Goal: Obtain resource: Obtain resource

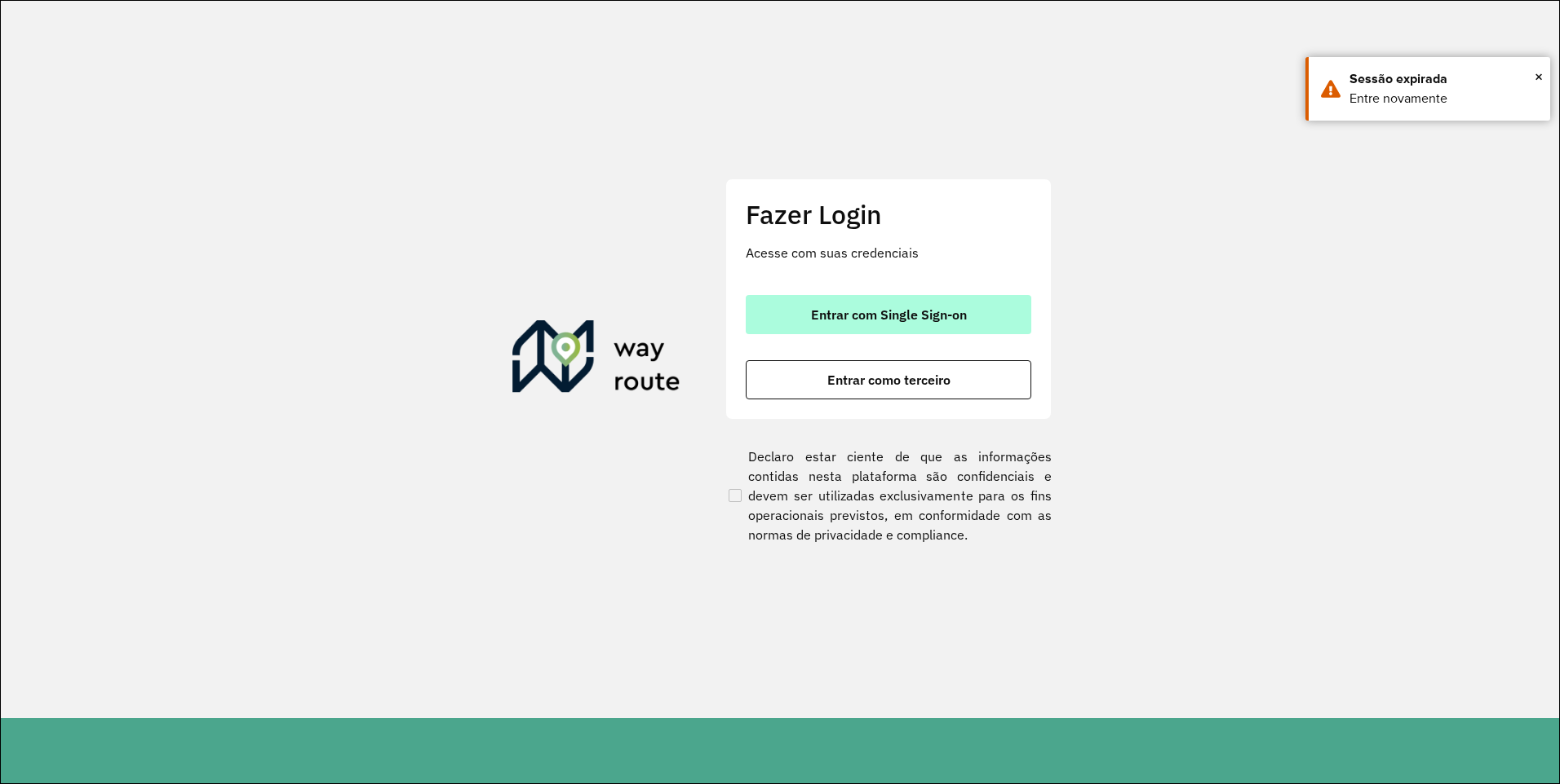
click at [826, 316] on span "Entrar com Single Sign-on" at bounding box center [889, 314] width 156 height 13
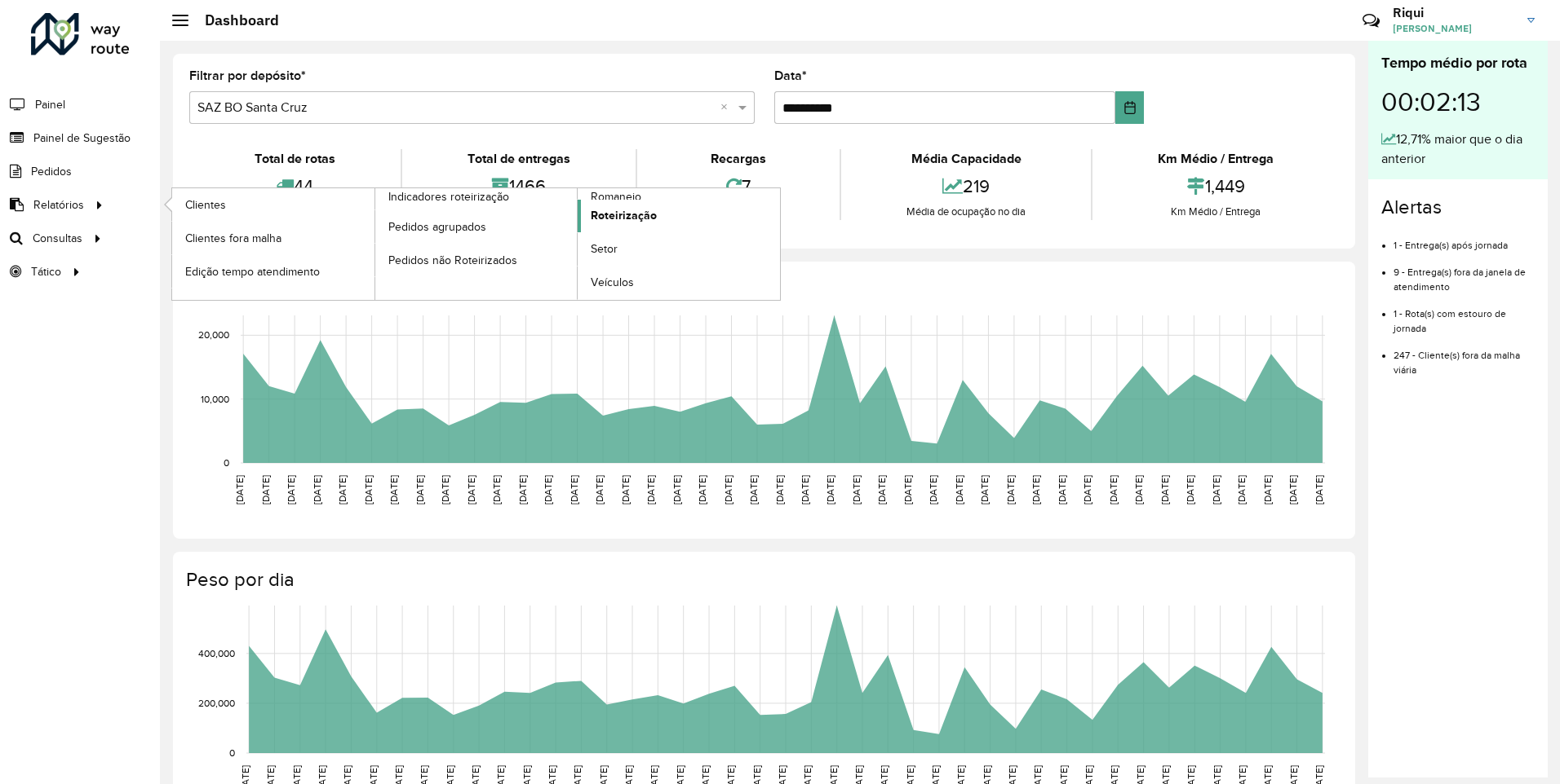
click at [616, 212] on span "Roteirização" at bounding box center [623, 216] width 66 height 18
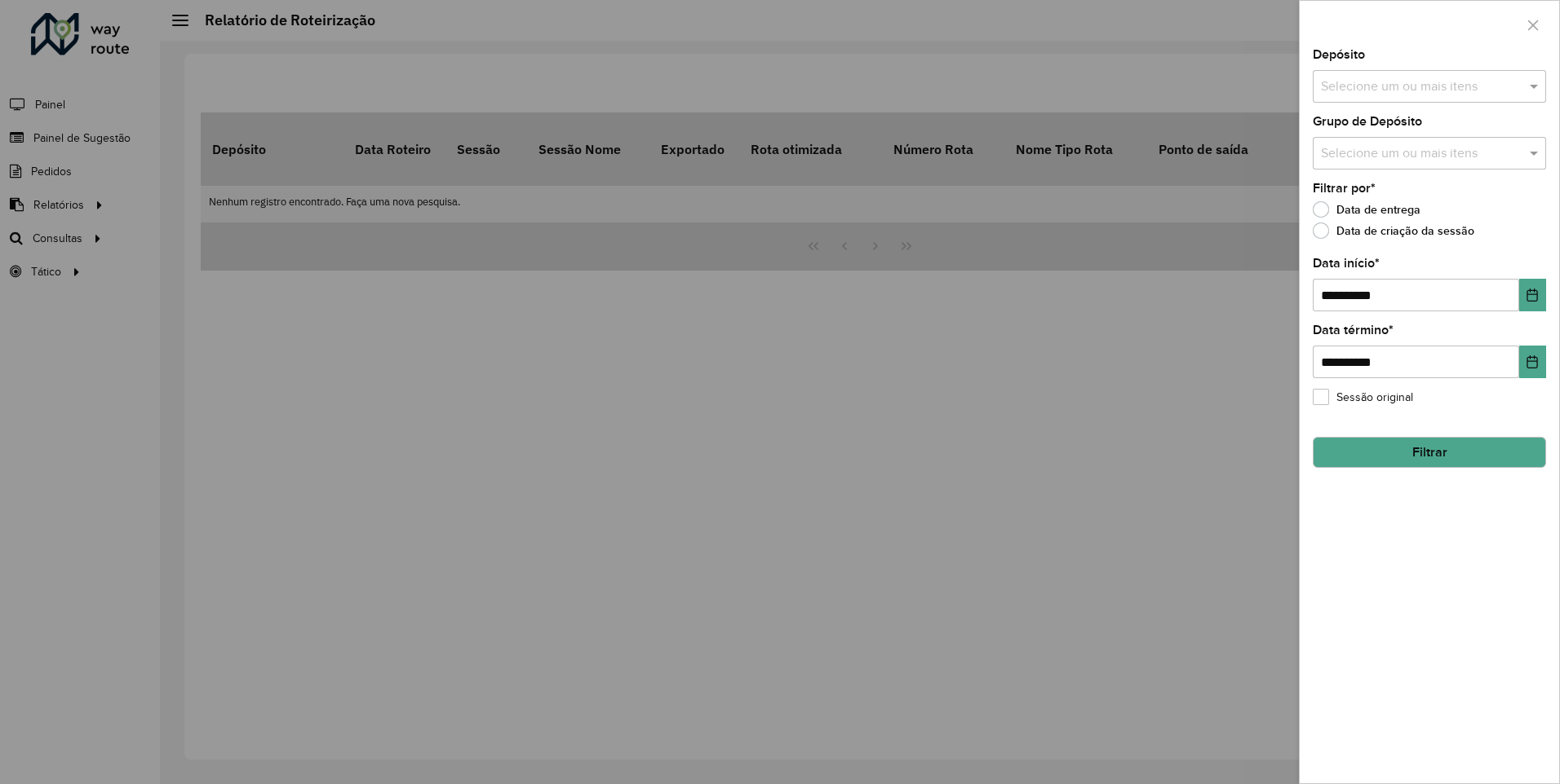
click at [1366, 85] on input "text" at bounding box center [1420, 87] width 209 height 20
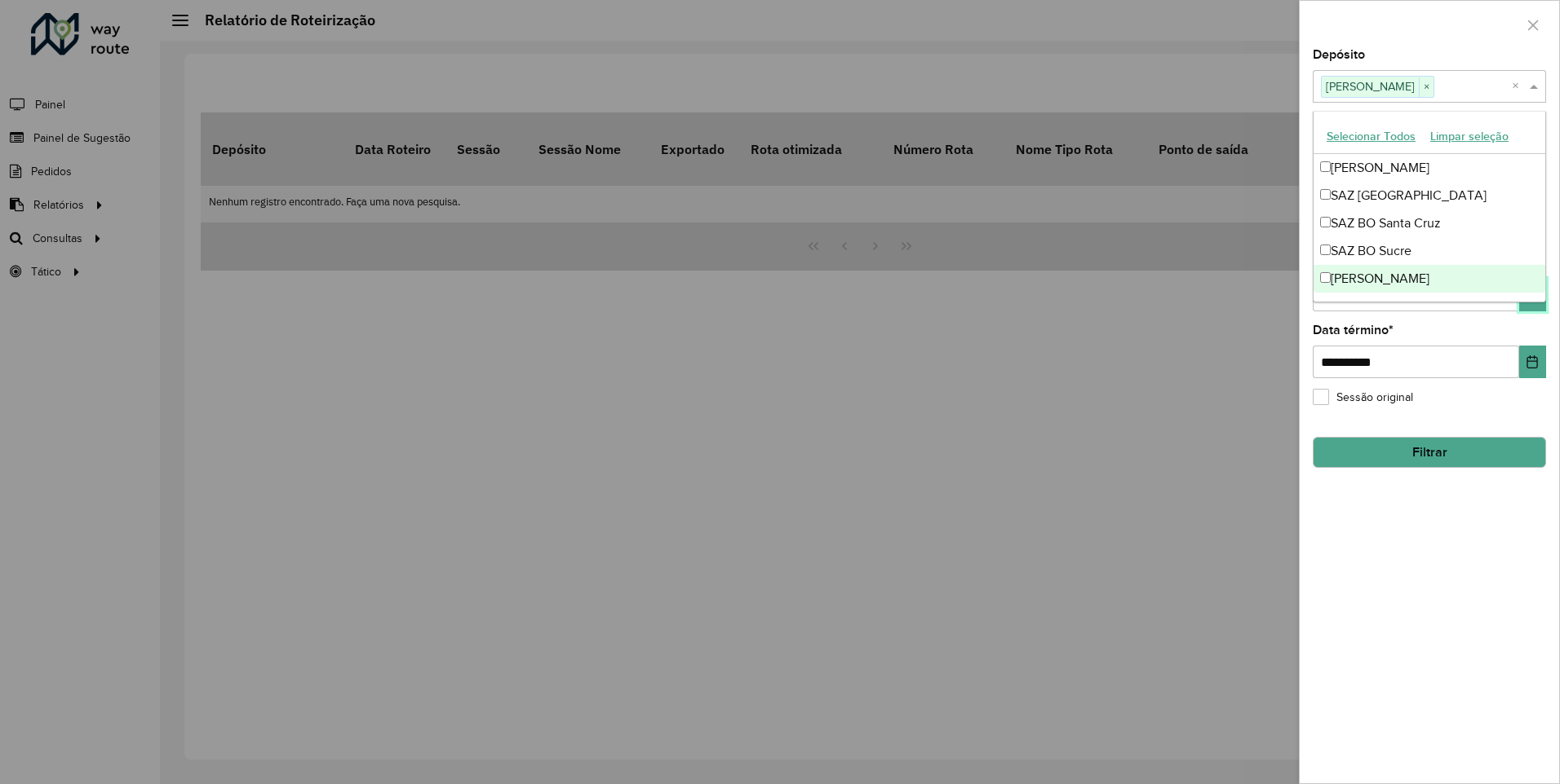
click at [1540, 307] on button "Choose Date" at bounding box center [1533, 294] width 27 height 32
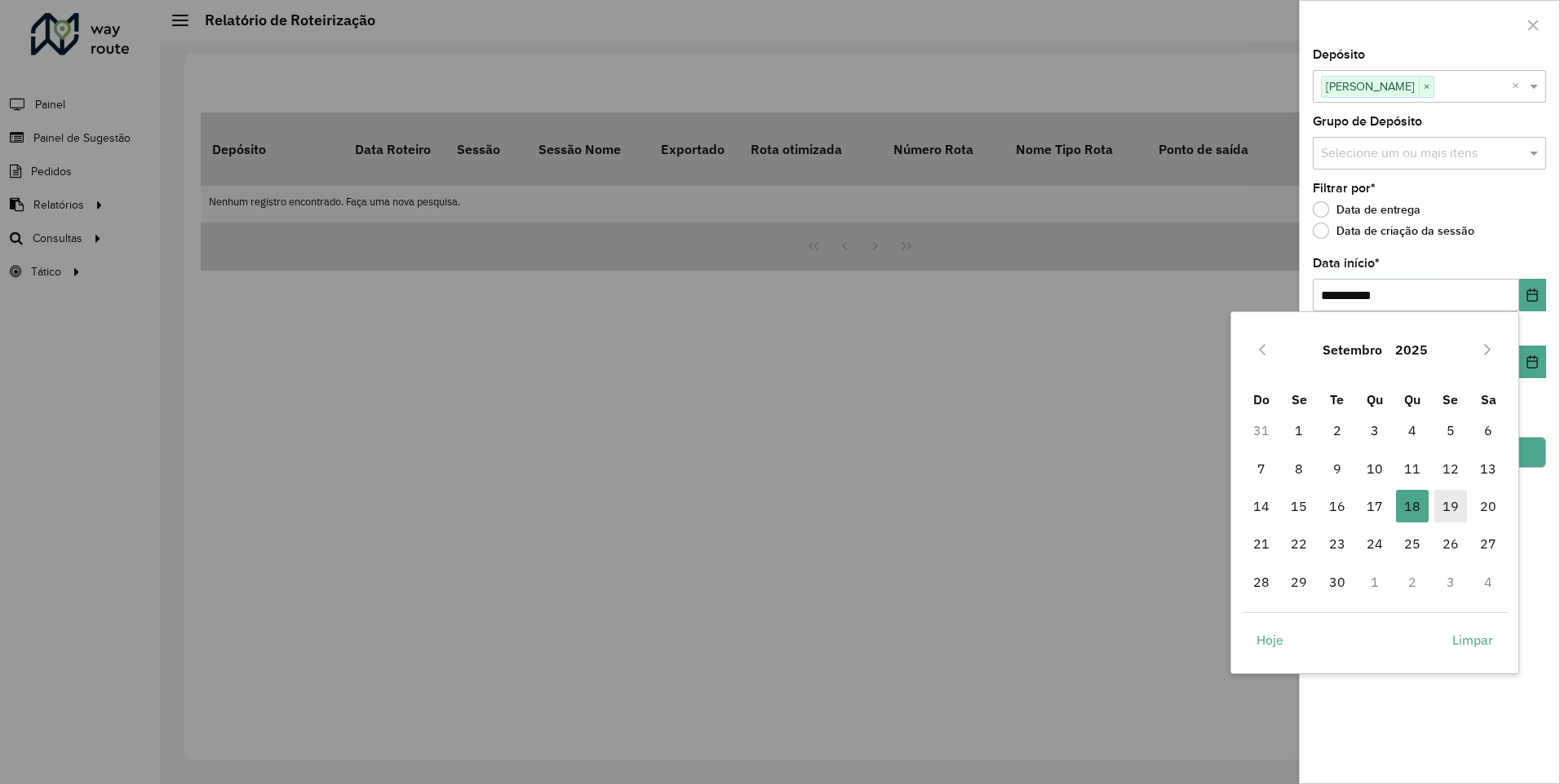
click at [1451, 506] on span "19" at bounding box center [1450, 505] width 32 height 32
type input "**********"
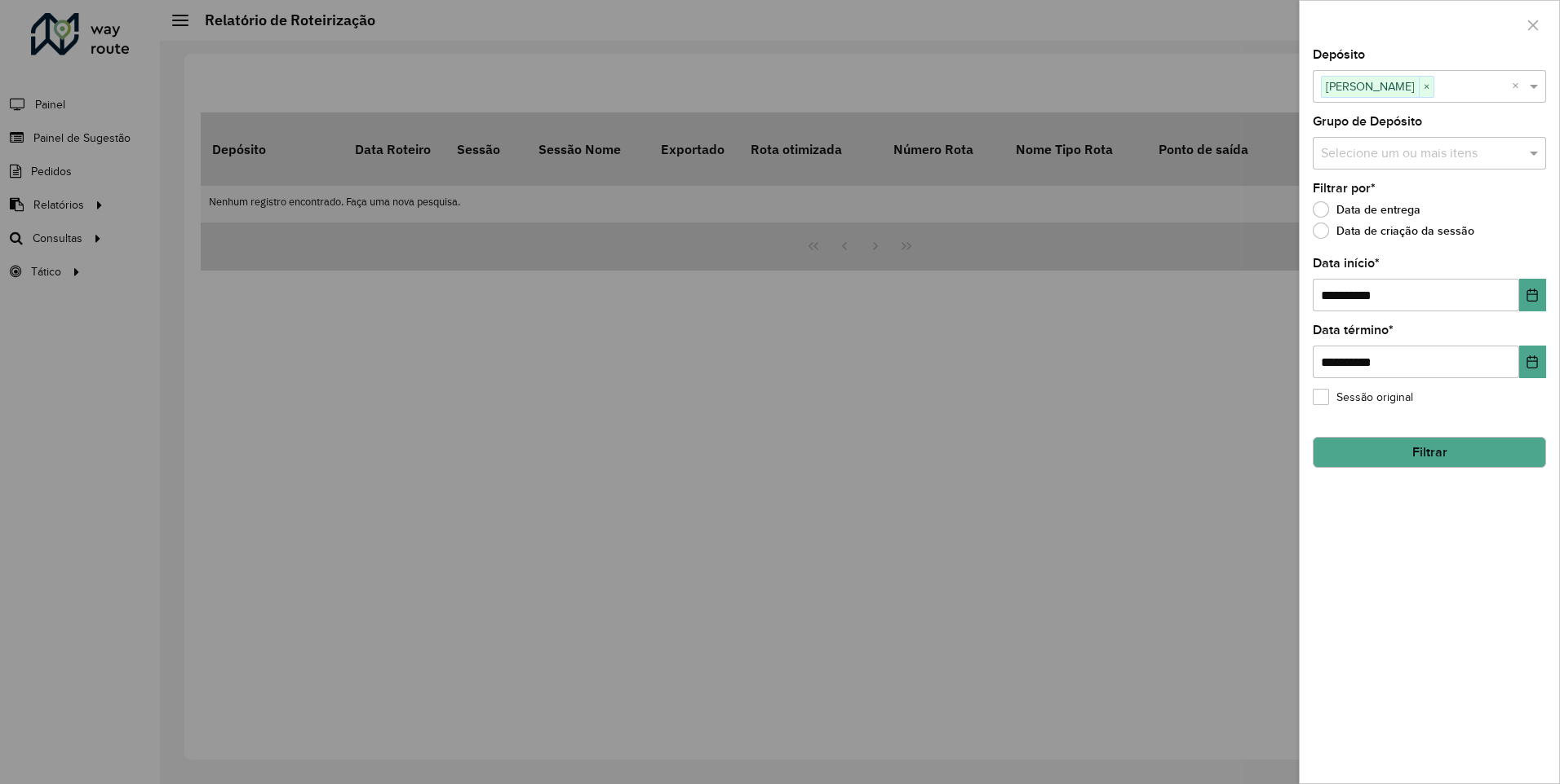
click at [1424, 450] on button "Filtrar" at bounding box center [1428, 452] width 233 height 31
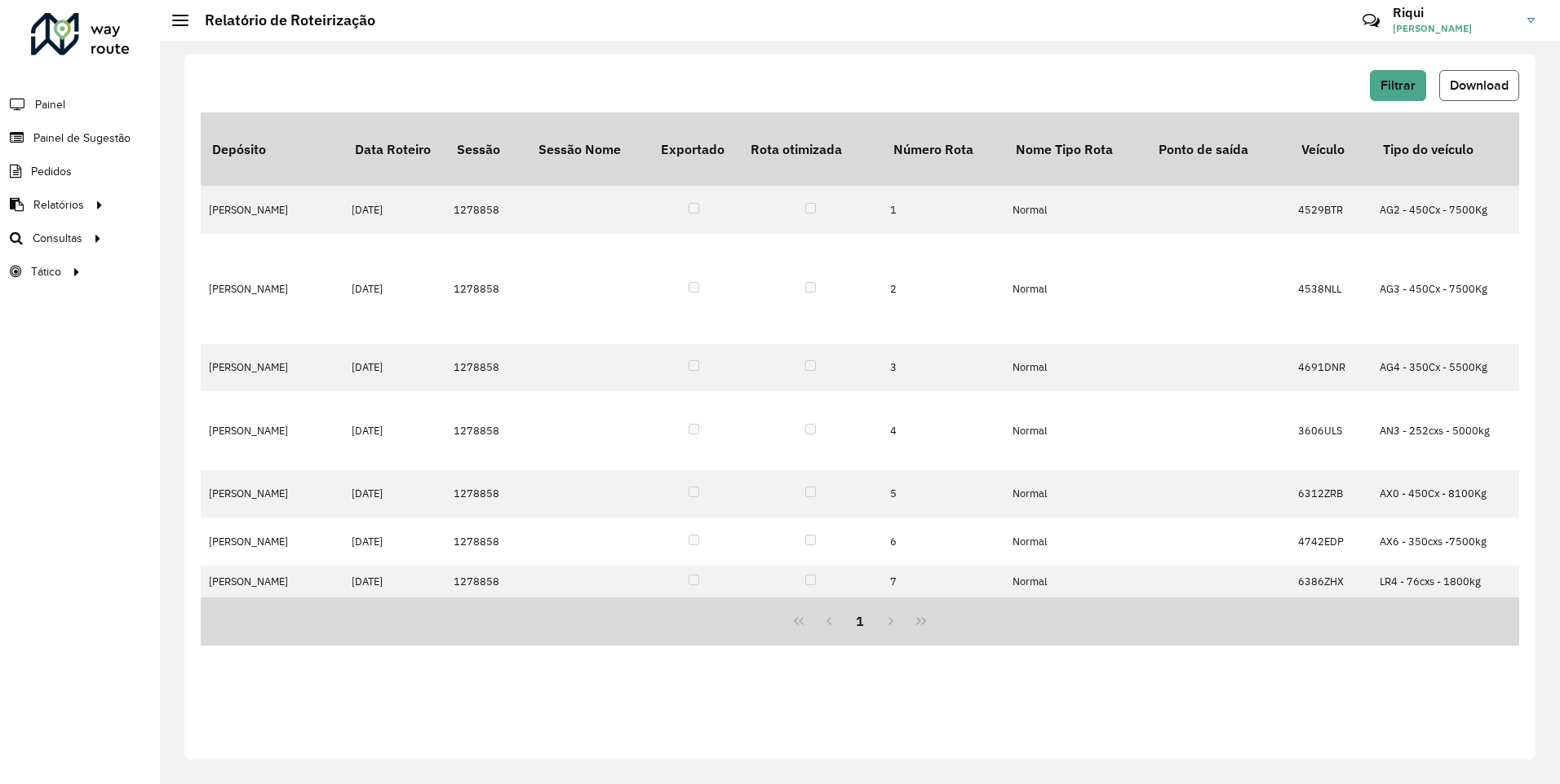
click at [1476, 81] on span "Download" at bounding box center [1479, 85] width 59 height 14
